Goal: Task Accomplishment & Management: Use online tool/utility

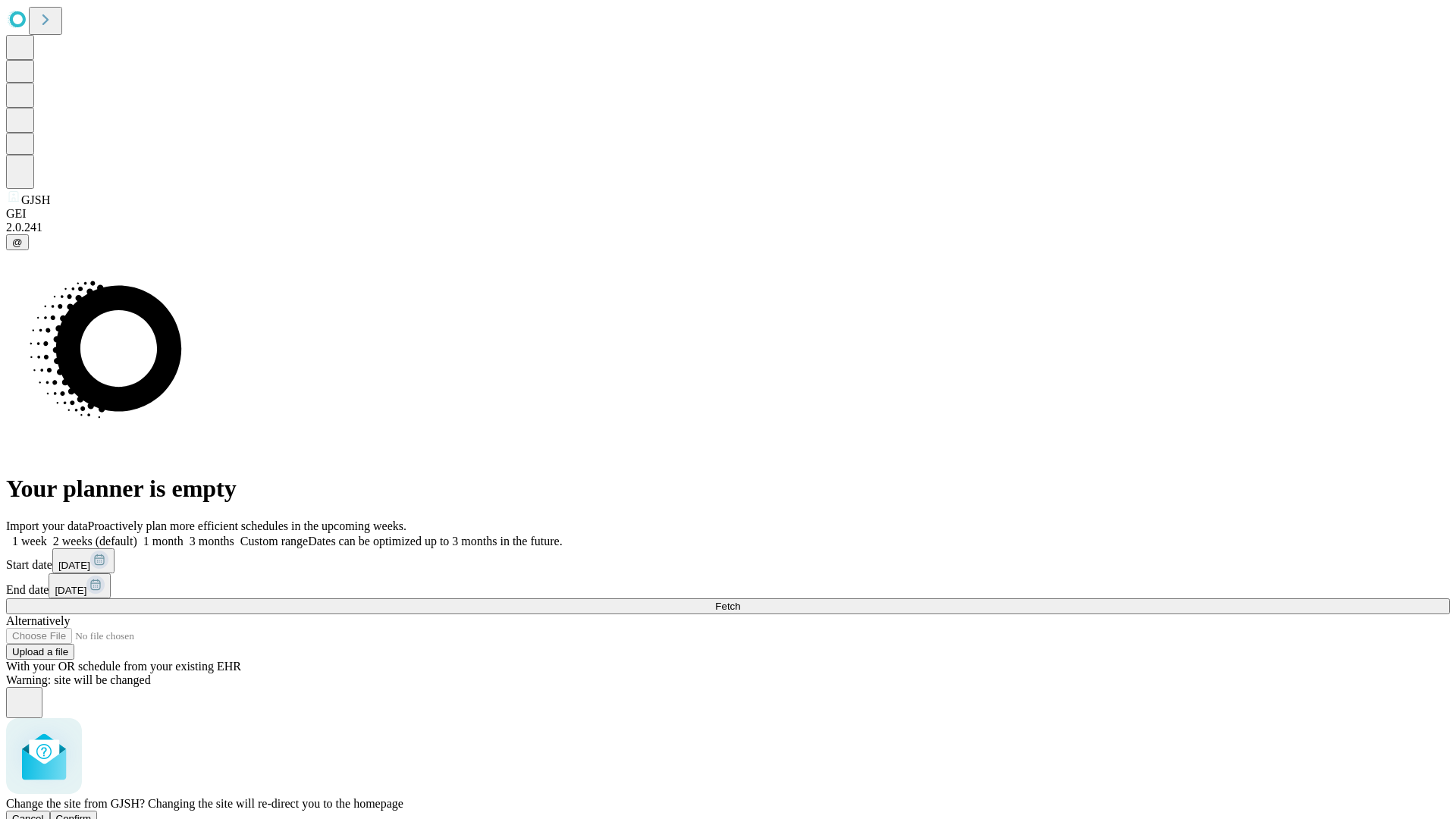
click at [92, 813] on span "Confirm" at bounding box center [74, 818] width 35 height 11
click at [47, 535] on label "1 week" at bounding box center [26, 541] width 41 height 13
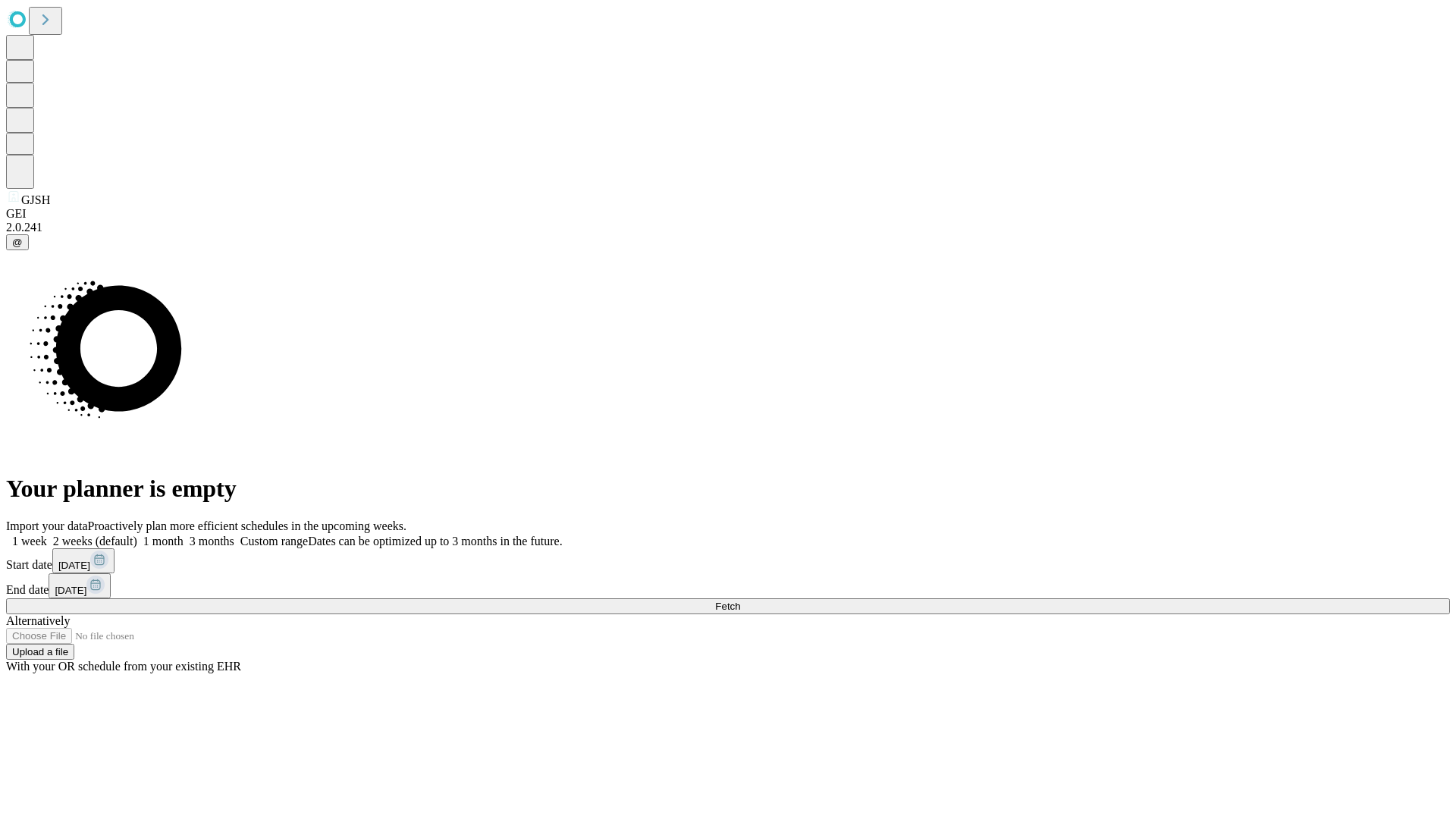
click at [740, 601] on span "Fetch" at bounding box center [728, 606] width 25 height 11
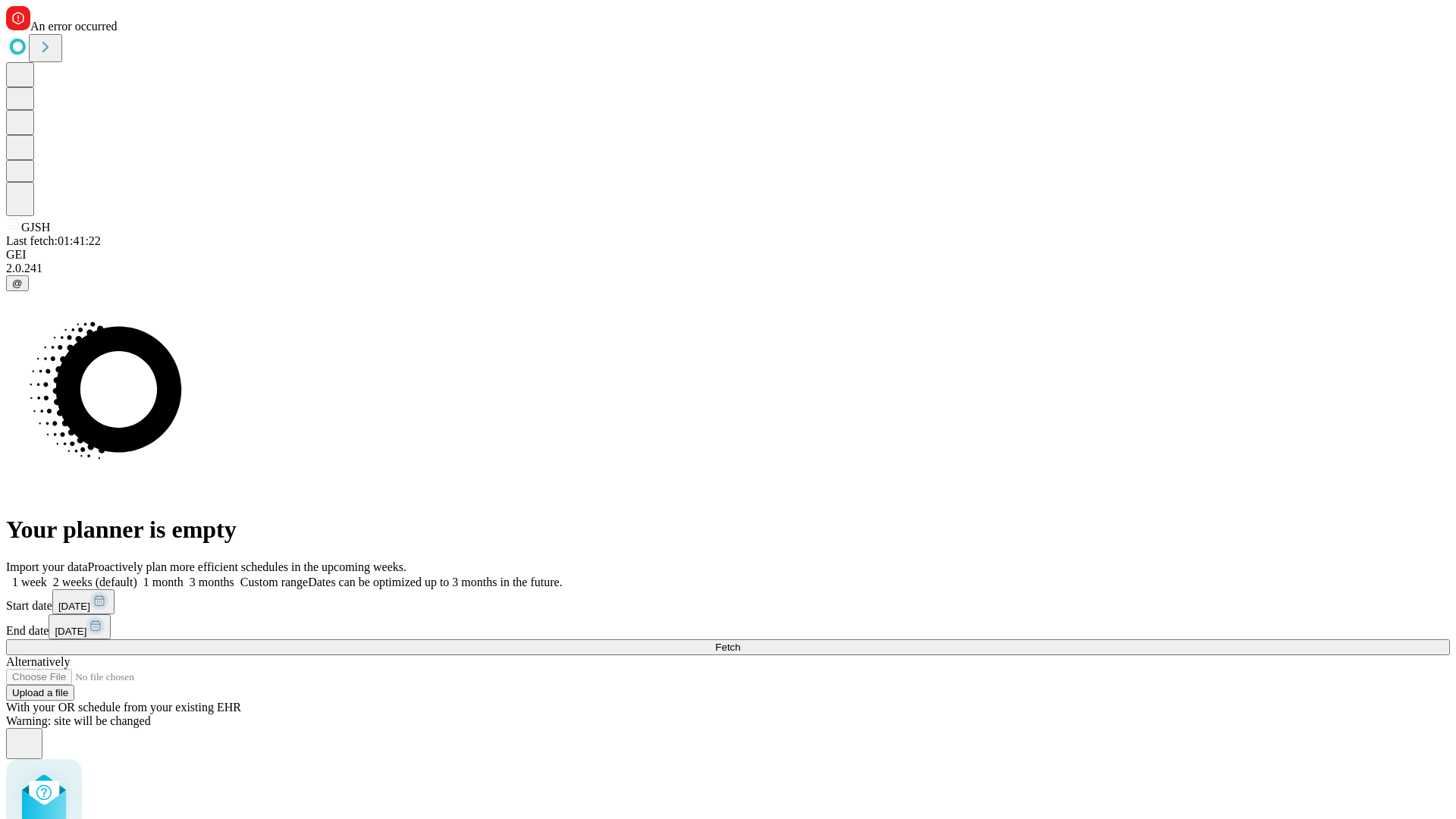
click at [47, 575] on label "1 week" at bounding box center [26, 582] width 41 height 13
click at [740, 642] on span "Fetch" at bounding box center [728, 647] width 25 height 11
click at [47, 575] on label "1 week" at bounding box center [26, 582] width 41 height 13
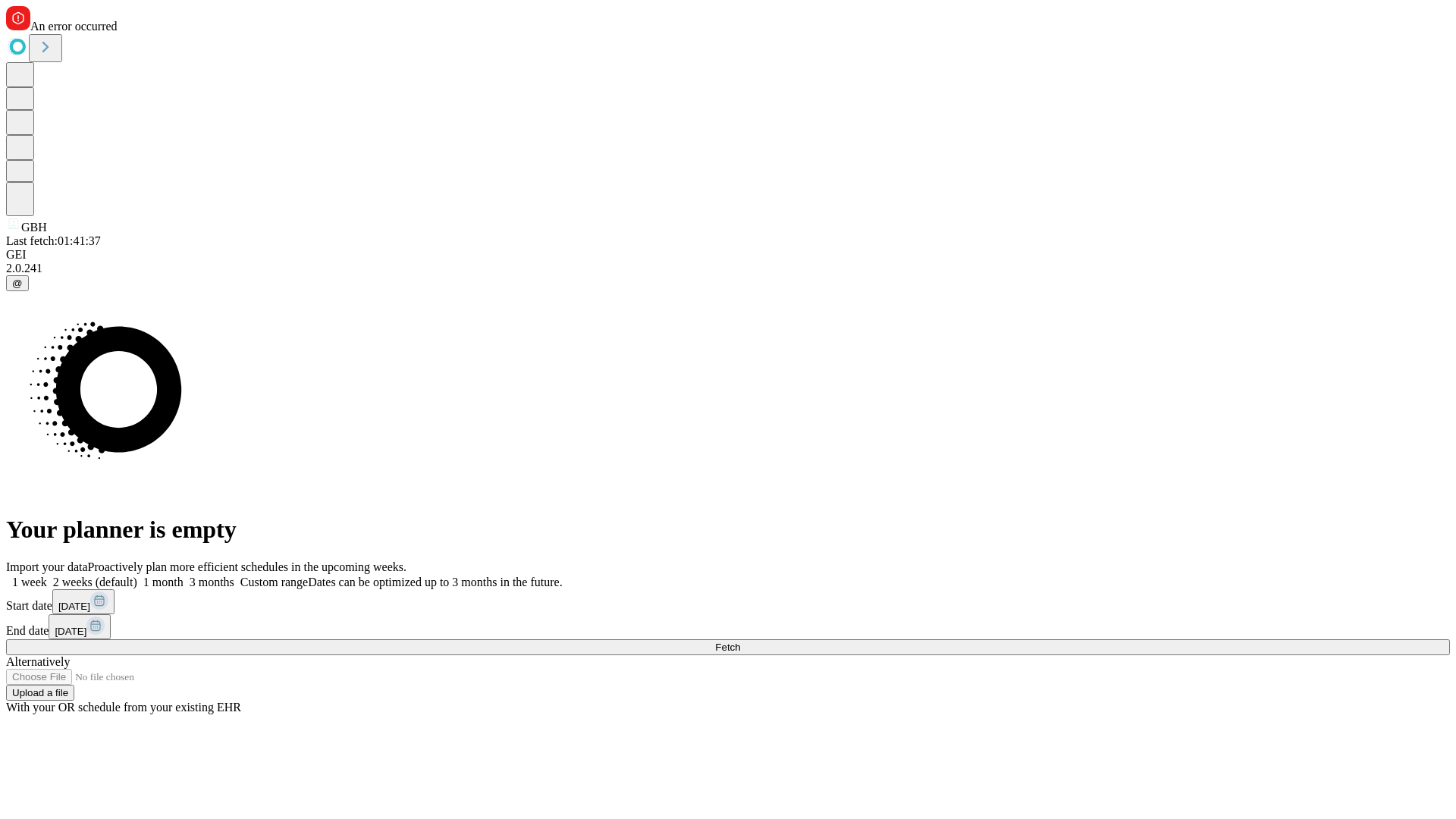
click at [740, 642] on span "Fetch" at bounding box center [728, 647] width 25 height 11
click at [47, 575] on label "1 week" at bounding box center [26, 582] width 41 height 13
click at [740, 642] on span "Fetch" at bounding box center [728, 647] width 25 height 11
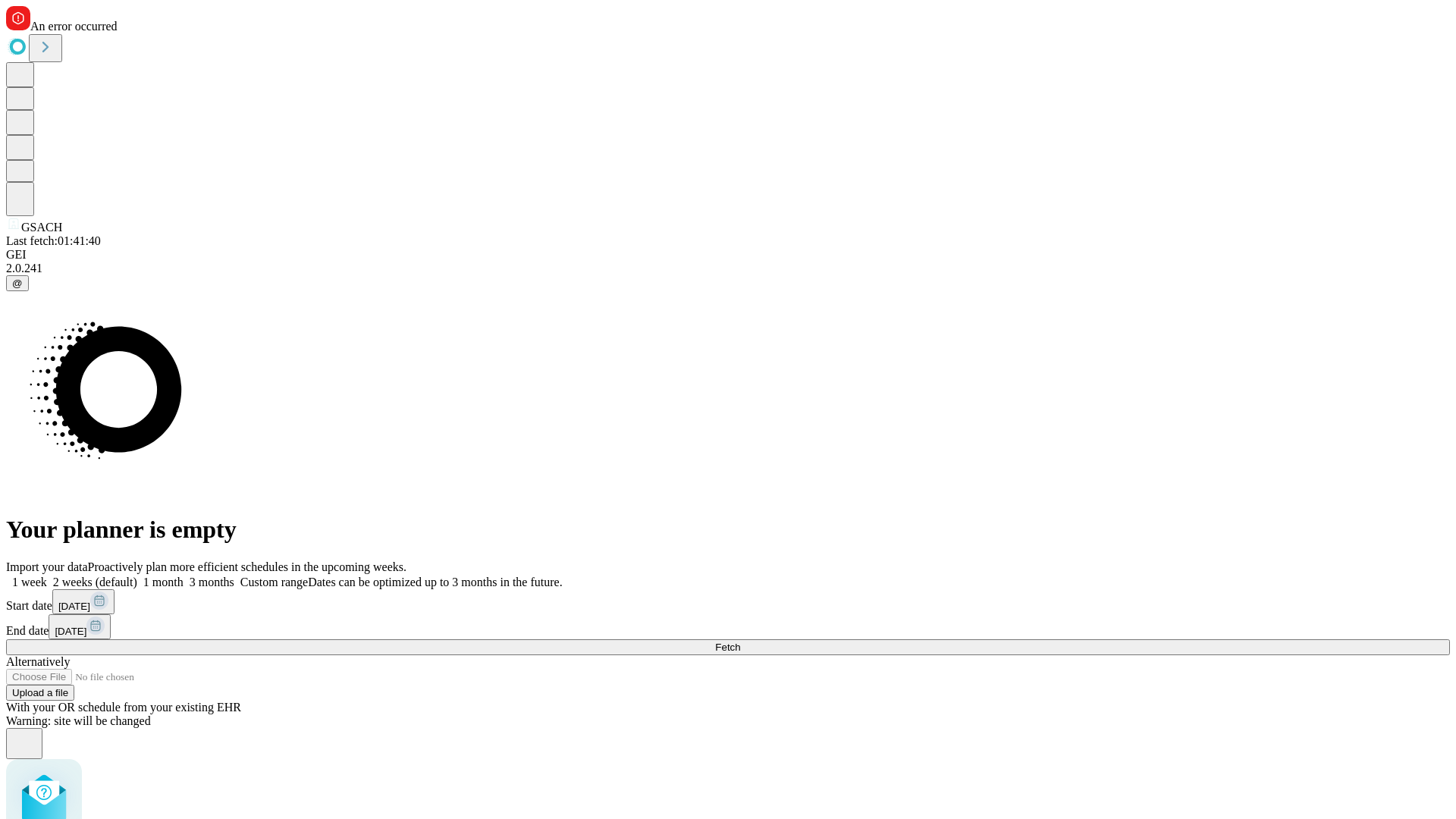
click at [47, 575] on label "1 week" at bounding box center [26, 582] width 41 height 13
click at [740, 642] on span "Fetch" at bounding box center [728, 647] width 25 height 11
click at [47, 575] on label "1 week" at bounding box center [26, 582] width 41 height 13
click at [740, 642] on span "Fetch" at bounding box center [728, 647] width 25 height 11
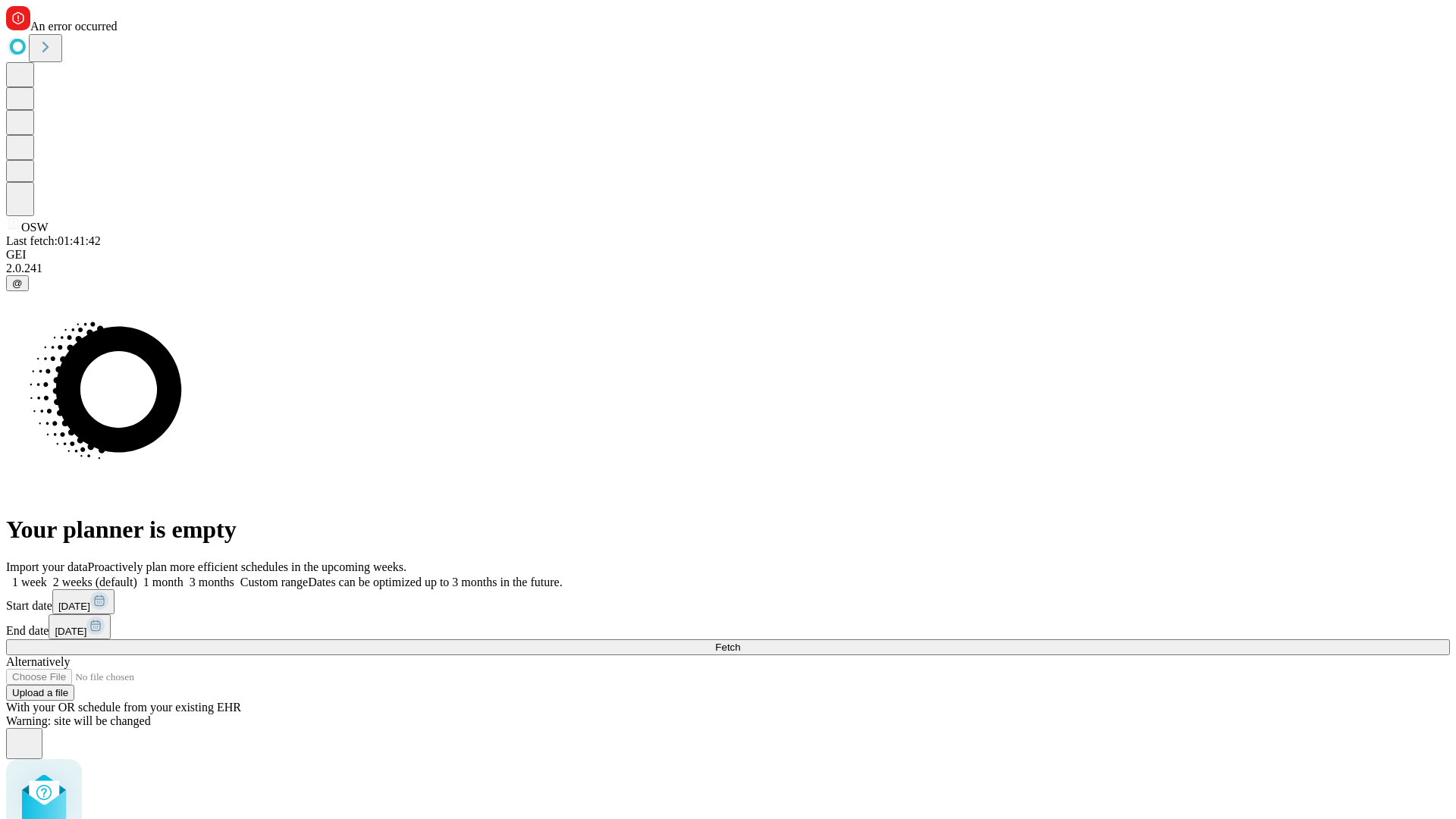
click at [47, 575] on label "1 week" at bounding box center [26, 582] width 41 height 13
click at [740, 642] on span "Fetch" at bounding box center [728, 647] width 25 height 11
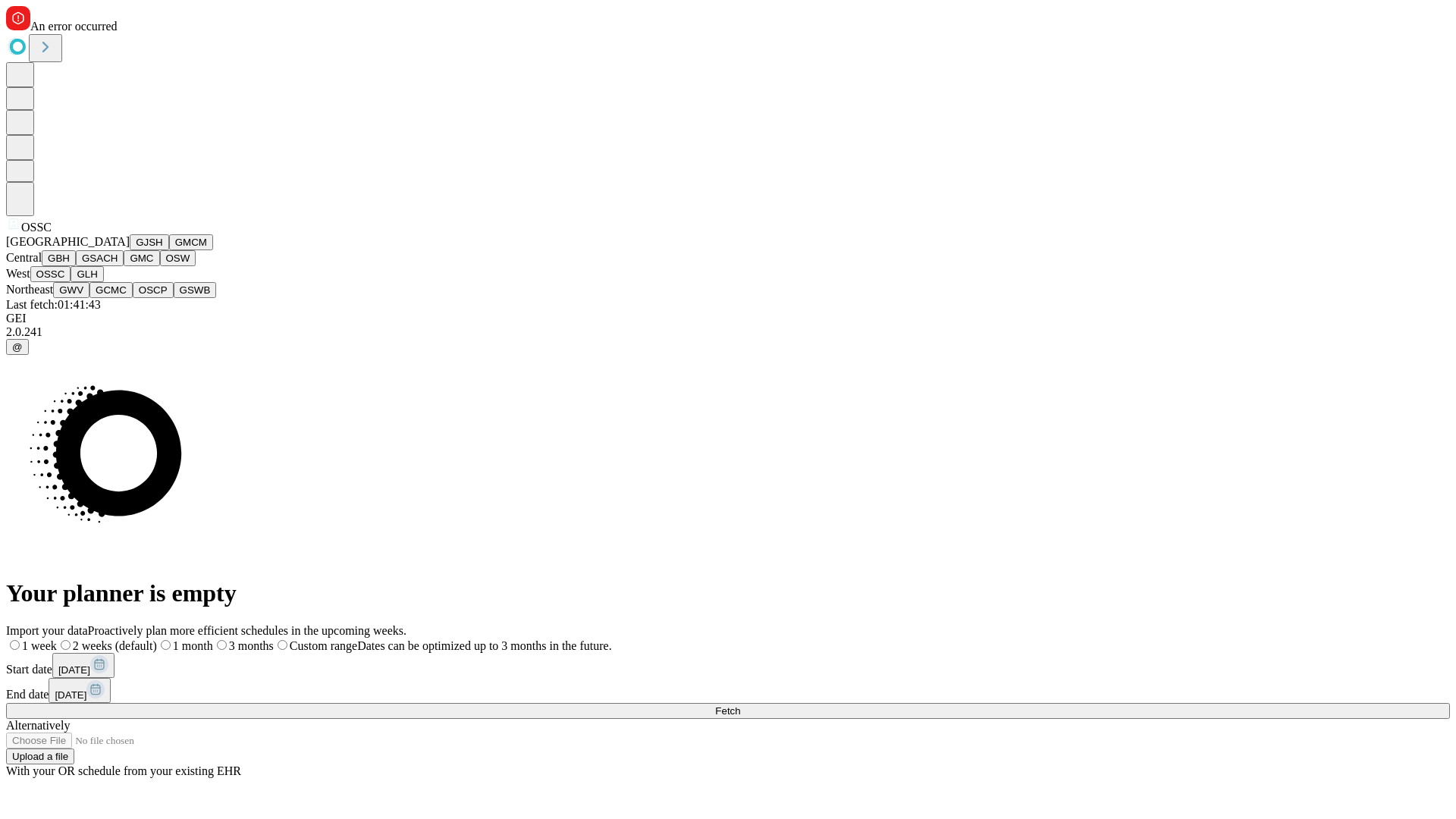
click at [103, 282] on button "GLH" at bounding box center [86, 274] width 33 height 16
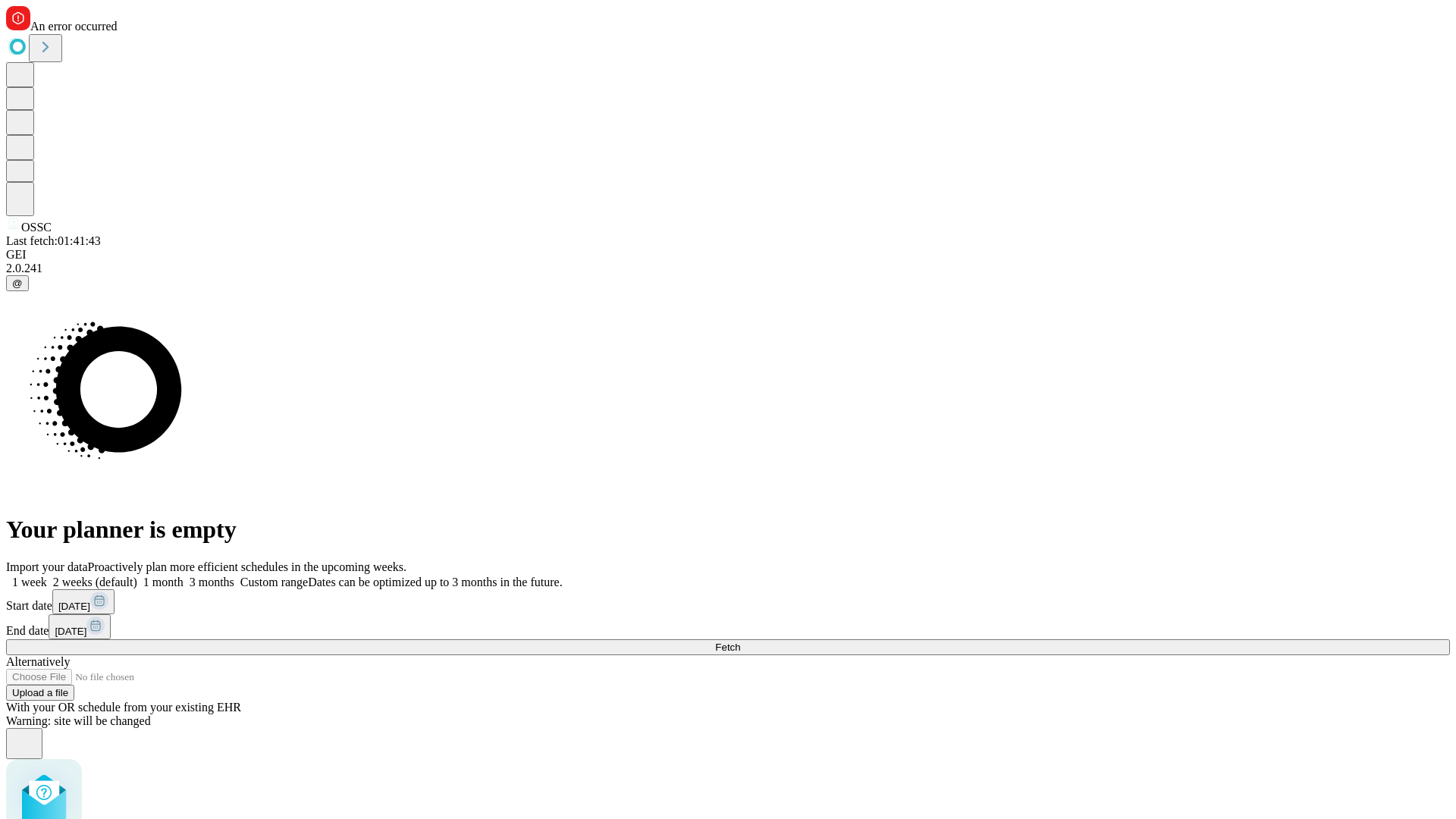
click at [47, 575] on label "1 week" at bounding box center [26, 582] width 41 height 13
click at [740, 642] on span "Fetch" at bounding box center [728, 647] width 25 height 11
click at [47, 575] on label "1 week" at bounding box center [26, 582] width 41 height 13
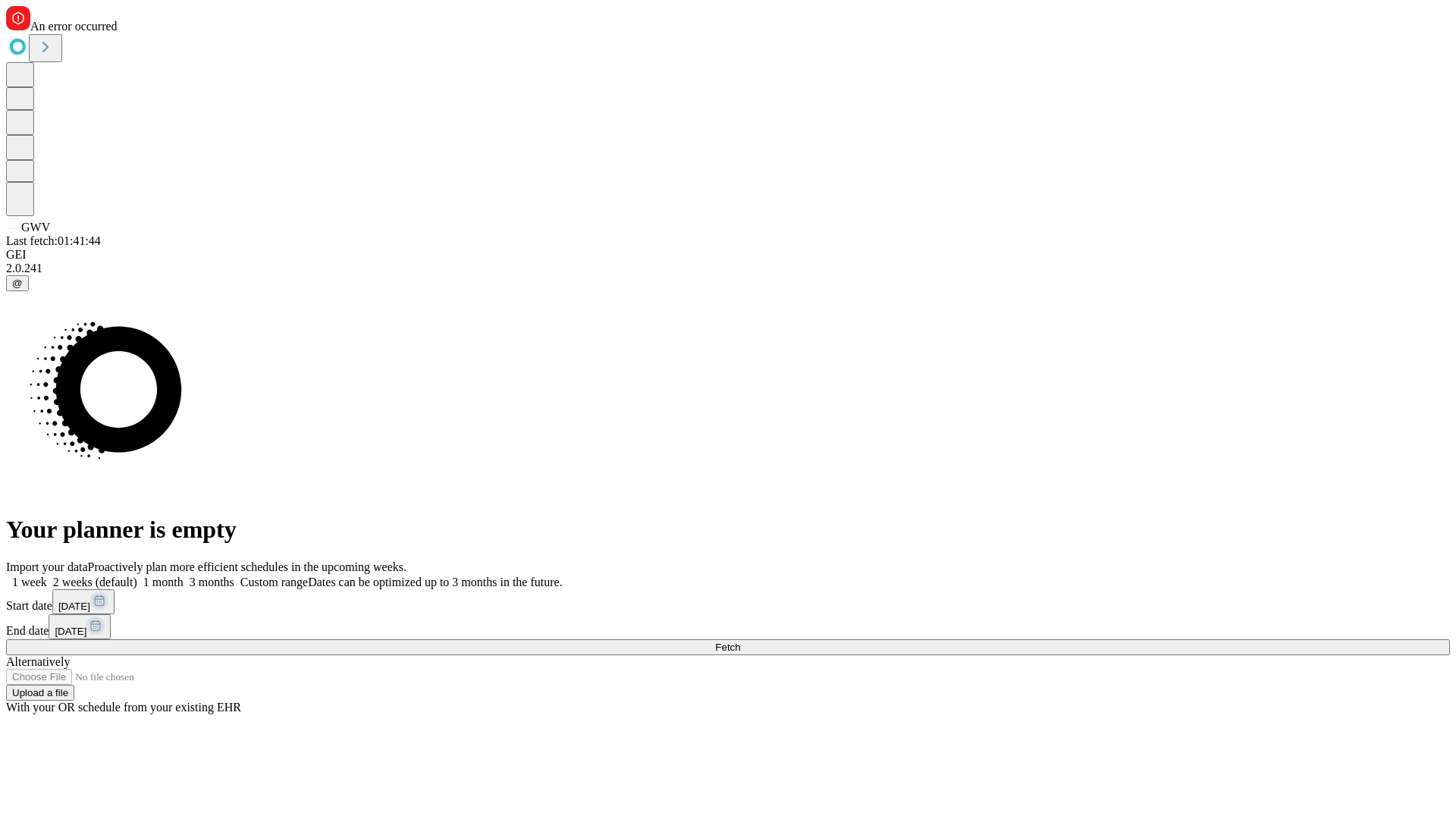
click at [740, 642] on span "Fetch" at bounding box center [728, 647] width 25 height 11
click at [47, 575] on label "1 week" at bounding box center [26, 582] width 41 height 13
click at [740, 642] on span "Fetch" at bounding box center [728, 647] width 25 height 11
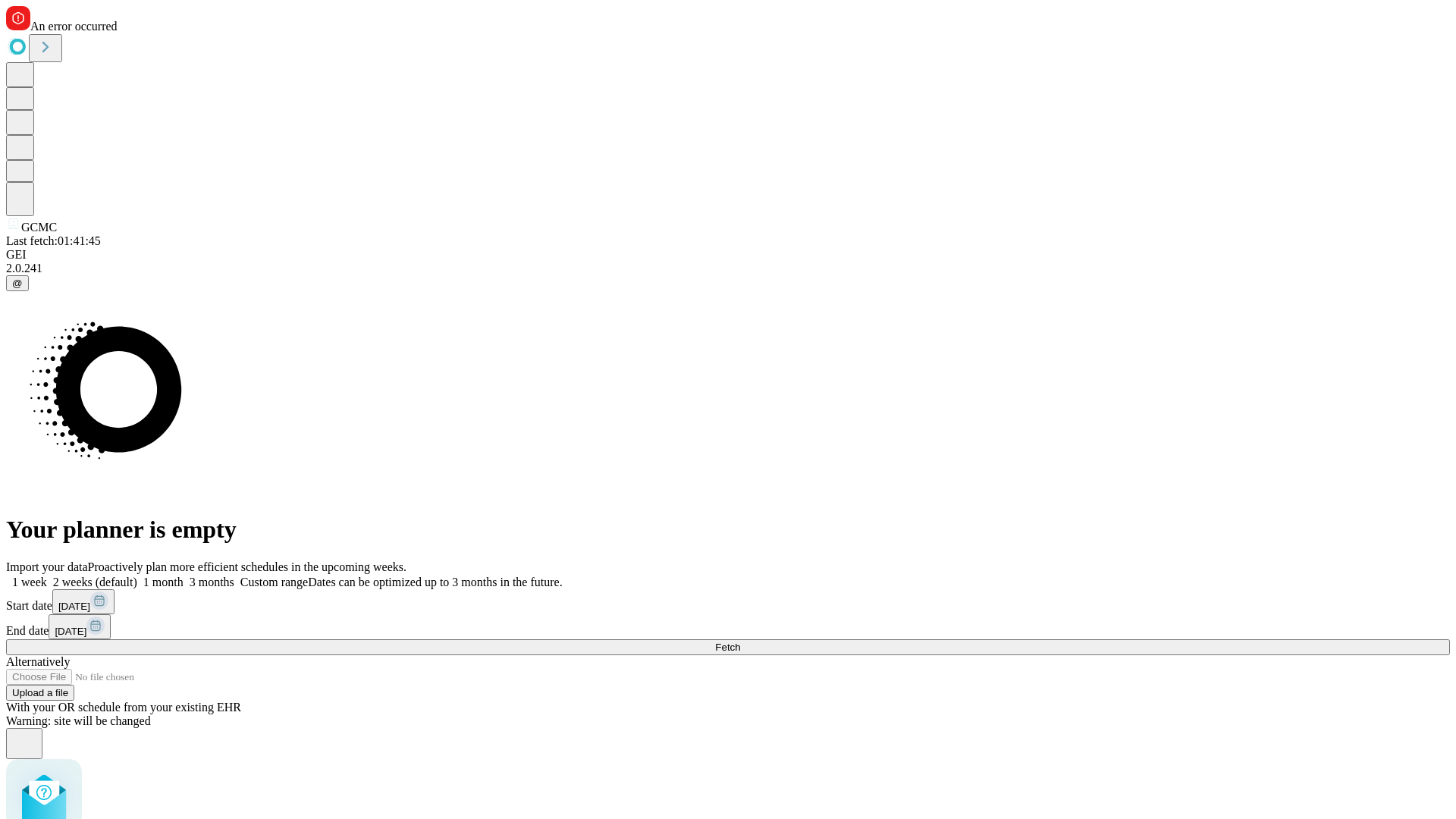
click at [47, 575] on label "1 week" at bounding box center [26, 582] width 41 height 13
click at [740, 642] on span "Fetch" at bounding box center [728, 647] width 25 height 11
